Goal: Task Accomplishment & Management: Manage account settings

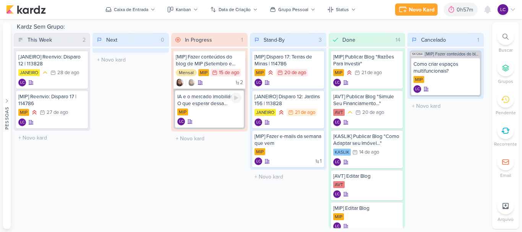
scroll to position [268, 0]
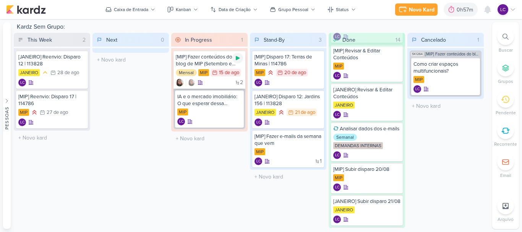
click at [238, 55] on icon at bounding box center [238, 58] width 6 height 6
click at [241, 61] on div at bounding box center [238, 58] width 11 height 11
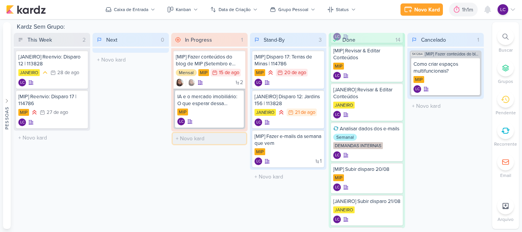
click at [203, 137] on input "text" at bounding box center [209, 138] width 73 height 11
click at [515, 13] on div "LC" at bounding box center [507, 9] width 18 height 11
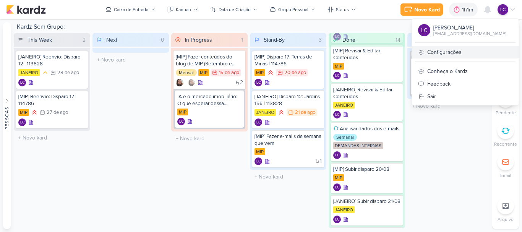
click at [461, 51] on link "Configurações" at bounding box center [465, 52] width 107 height 13
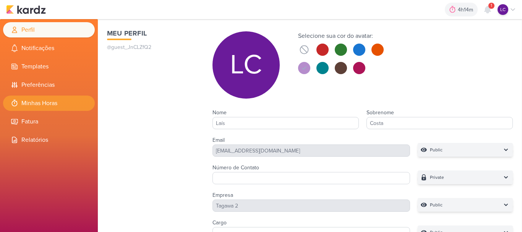
click at [41, 106] on li "Minhas Horas" at bounding box center [49, 103] width 92 height 15
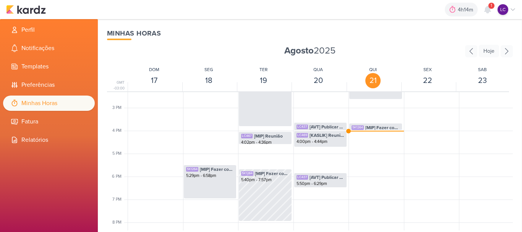
scroll to position [367, 0]
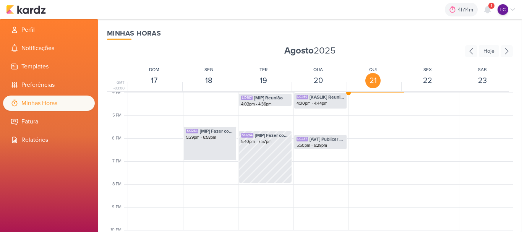
click at [513, 197] on div "Minhas Horas Agosto 2025 Hoje GMT -03:00 DOM 17 SEG 18 TER 19 QUA 20 QUI 21 SEX…" at bounding box center [310, 125] width 424 height 213
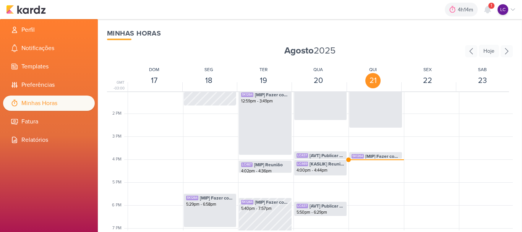
scroll to position [281, 0]
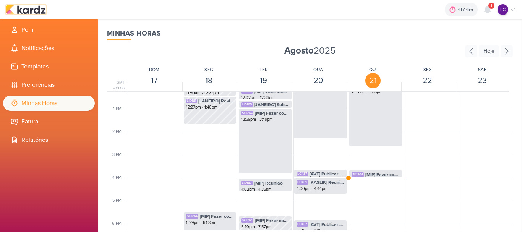
click at [31, 7] on img at bounding box center [26, 9] width 40 height 9
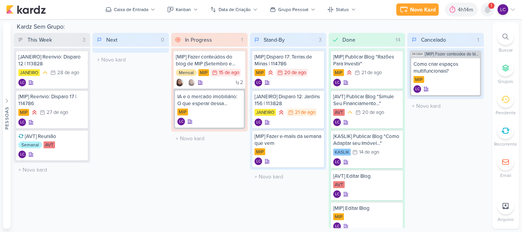
click at [487, 8] on icon at bounding box center [488, 9] width 6 height 7
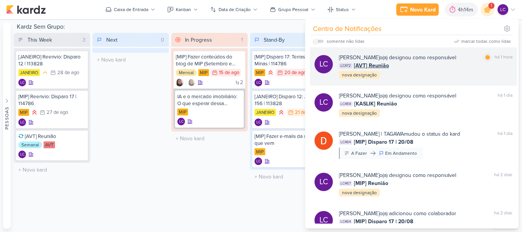
click at [397, 67] on div "LC472 [AVT] Reunião" at bounding box center [426, 66] width 174 height 8
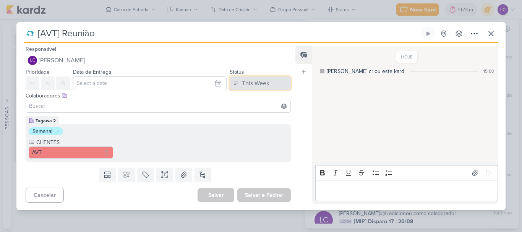
click at [247, 81] on div "This Week" at bounding box center [256, 83] width 28 height 9
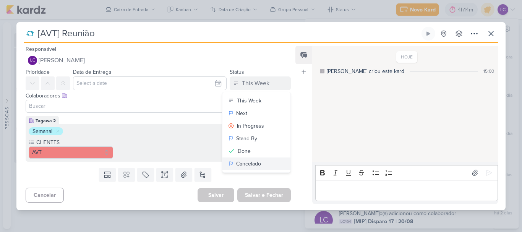
click at [257, 164] on div "Cancelado" at bounding box center [248, 164] width 25 height 8
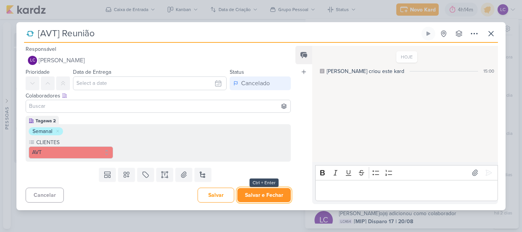
click at [266, 199] on button "Salvar e Fechar" at bounding box center [264, 195] width 54 height 14
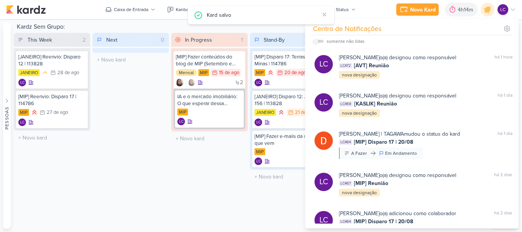
click at [201, 185] on div "In Progress 1 Mover Para Esquerda Mover Para Direita [GEOGRAPHIC_DATA] [MIP] Fa…" at bounding box center [209, 130] width 76 height 195
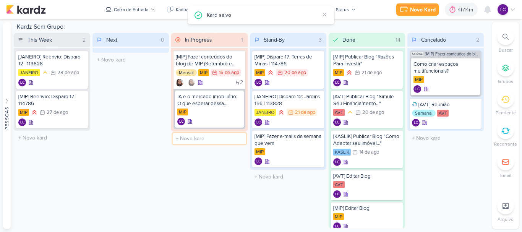
click at [183, 134] on input "text" at bounding box center [209, 138] width 73 height 11
type input "[PERSON_NAME]"
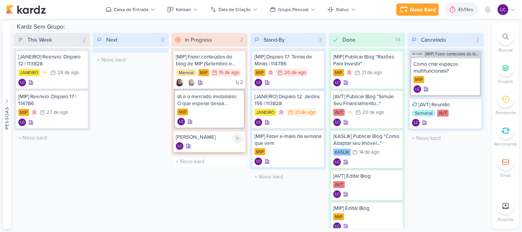
click at [202, 151] on div "[PERSON_NAME] LC" at bounding box center [210, 141] width 72 height 21
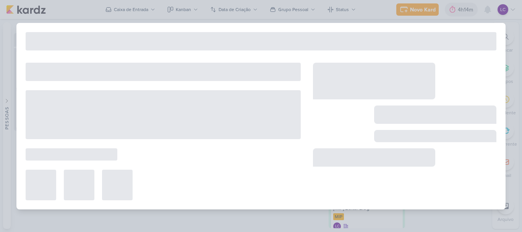
type input "[PERSON_NAME]"
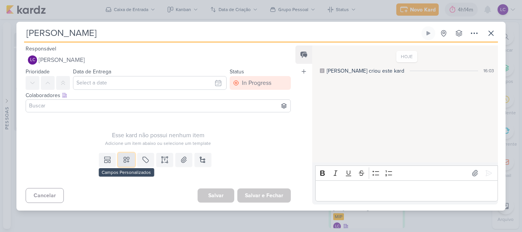
click at [125, 157] on icon at bounding box center [127, 160] width 8 height 8
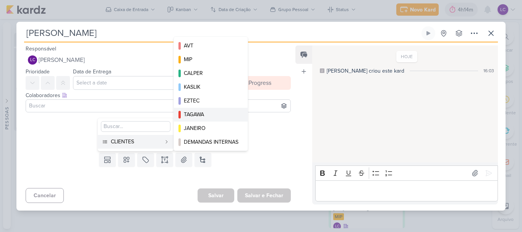
click at [203, 113] on div "TAGAWA" at bounding box center [211, 115] width 55 height 8
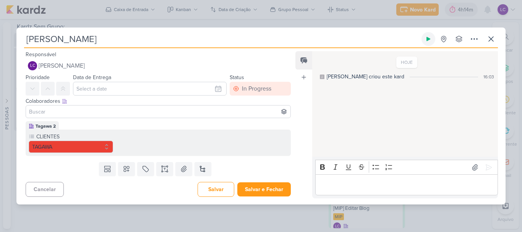
click at [431, 39] on icon at bounding box center [429, 39] width 6 height 6
click at [219, 191] on button "Salvar" at bounding box center [216, 189] width 37 height 15
